Goal: Check status: Check status

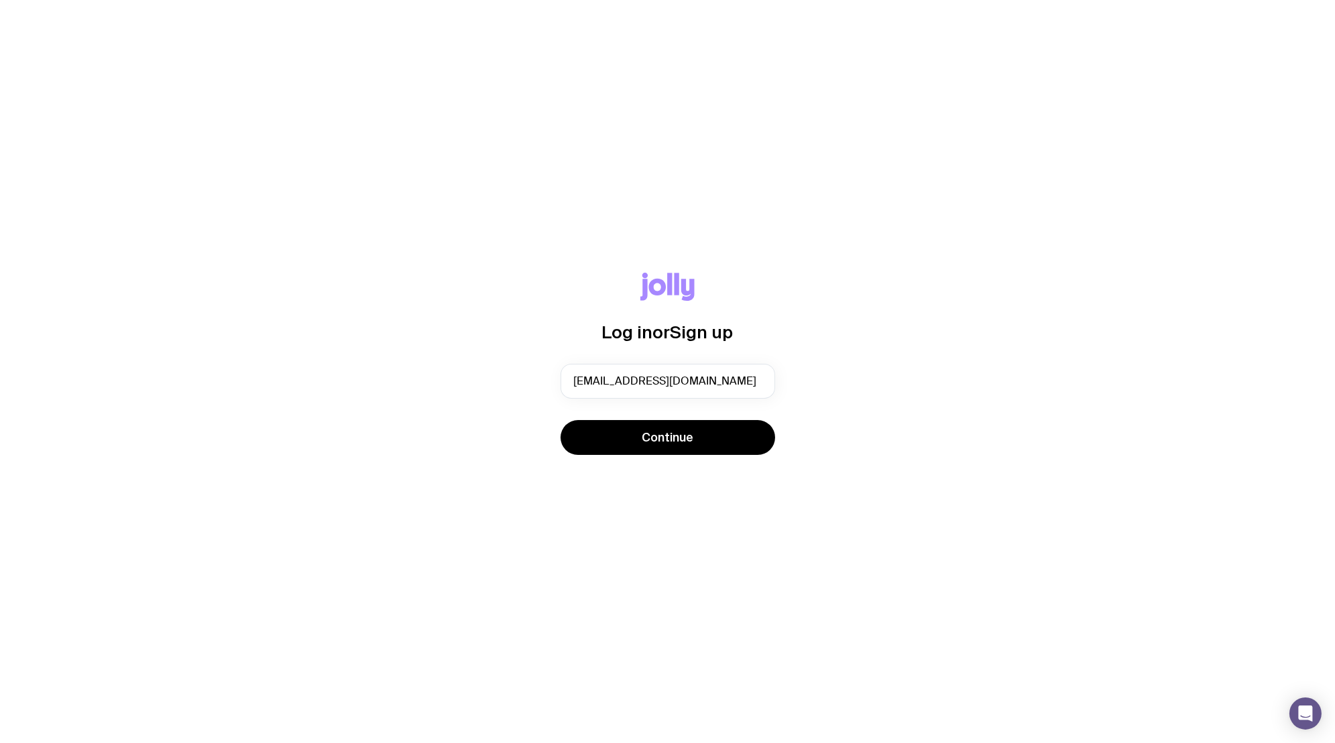
type input "[EMAIL_ADDRESS][DOMAIN_NAME]"
click at [560, 420] on button "Continue" at bounding box center [667, 437] width 215 height 35
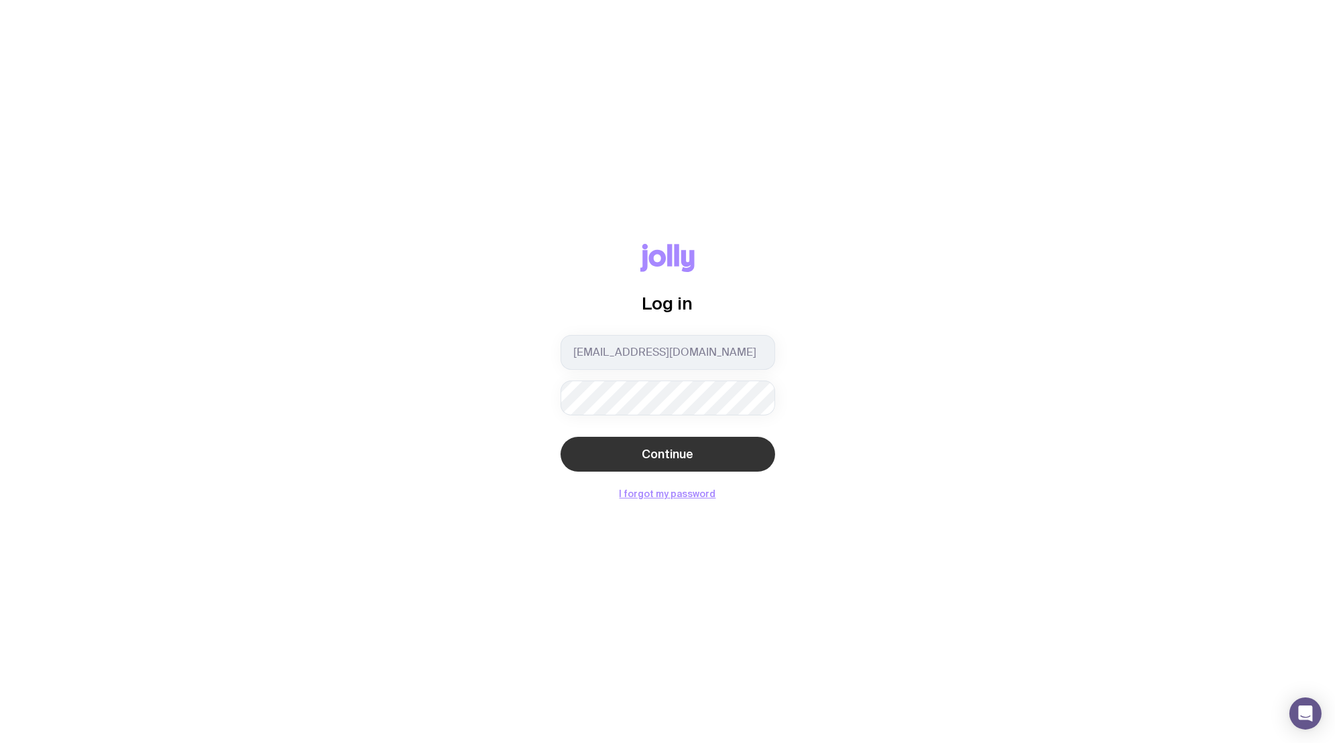
click at [608, 463] on button "Continue" at bounding box center [667, 454] width 215 height 35
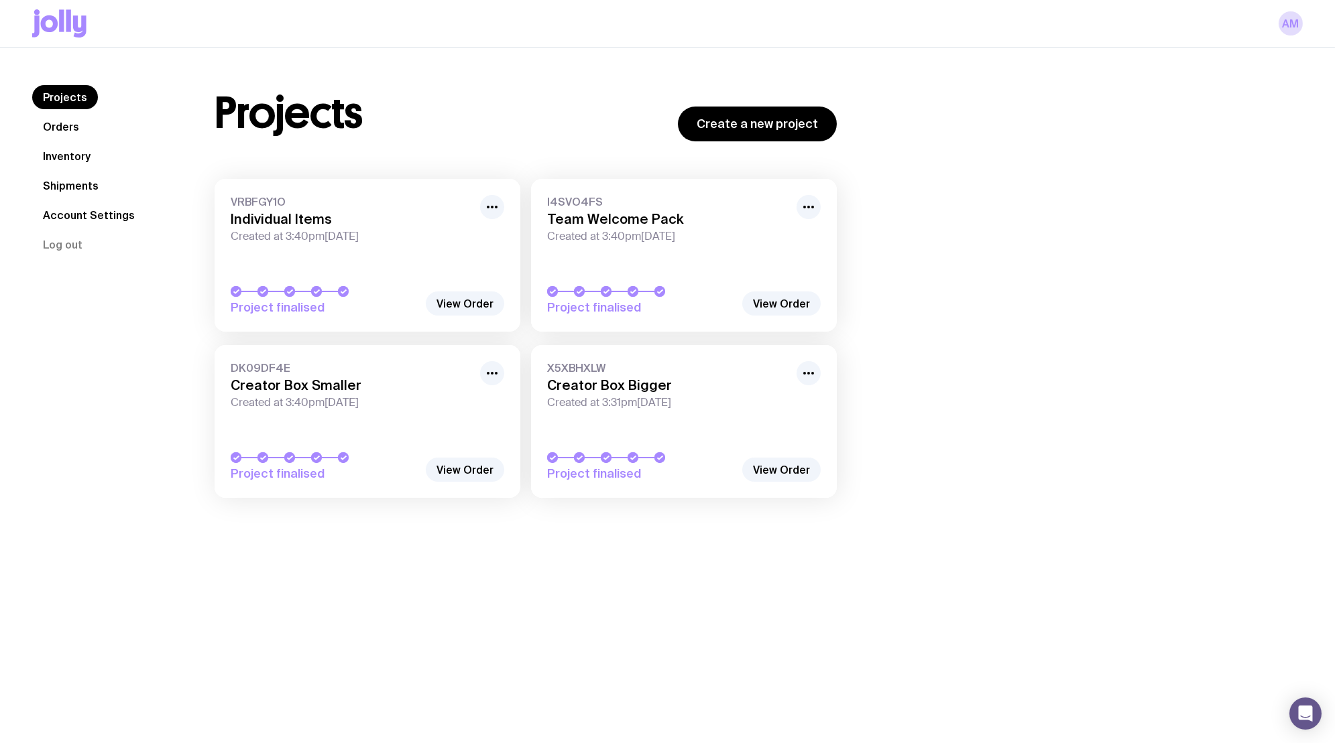
click at [69, 190] on link "Shipments" at bounding box center [70, 186] width 77 height 24
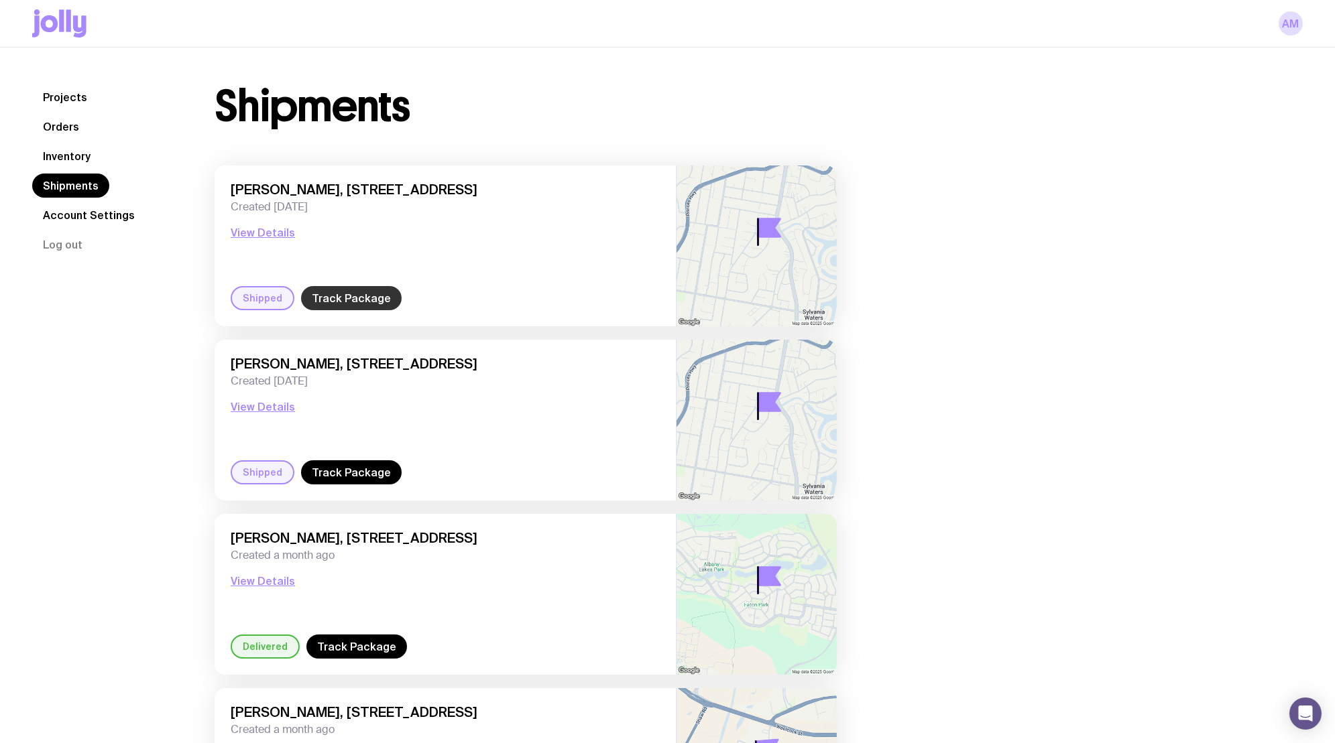
click at [335, 300] on link "Track Package" at bounding box center [351, 298] width 101 height 24
click at [353, 479] on link "Track Package" at bounding box center [351, 473] width 101 height 24
